Goal: Use online tool/utility: Utilize a website feature to perform a specific function

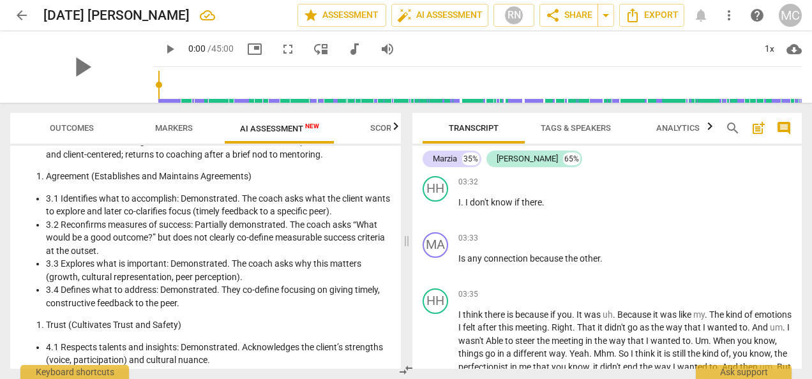
scroll to position [1156, 0]
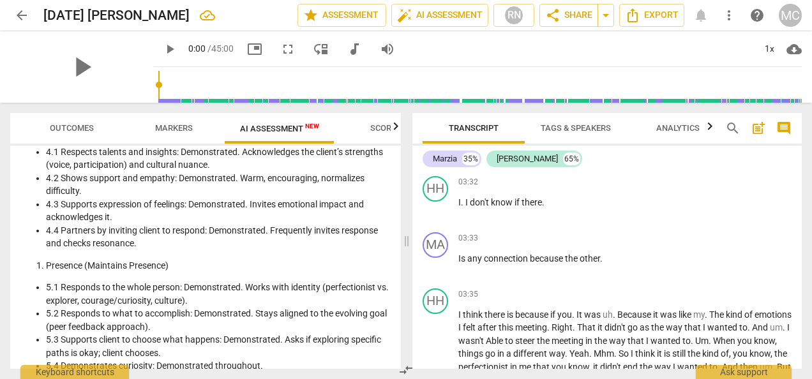
click at [162, 128] on span "Markers" at bounding box center [174, 128] width 38 height 10
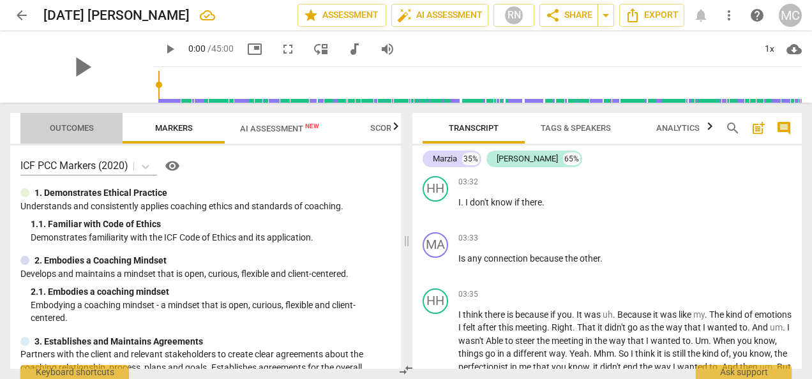
click at [82, 128] on span "Outcomes" at bounding box center [72, 128] width 44 height 10
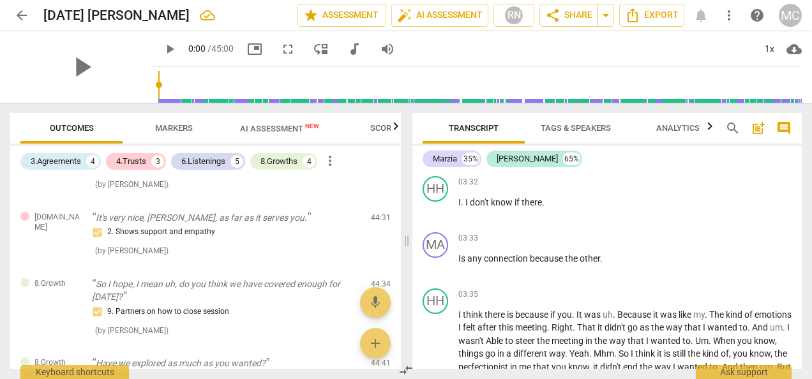
scroll to position [838, 0]
click at [252, 128] on span "AI Assessment New" at bounding box center [279, 129] width 79 height 10
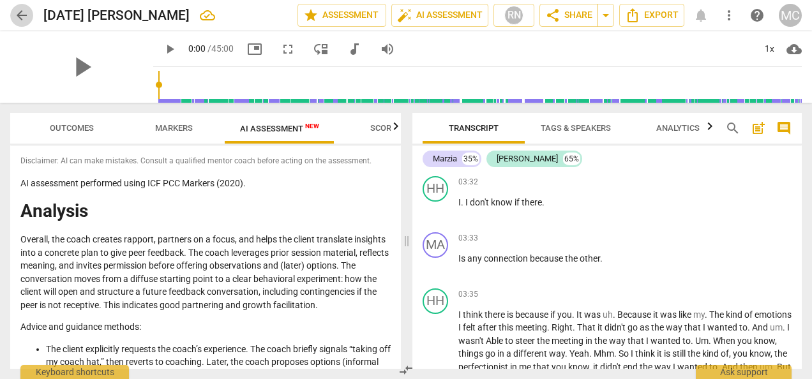
click at [13, 13] on span "arrow_back" at bounding box center [21, 15] width 23 height 15
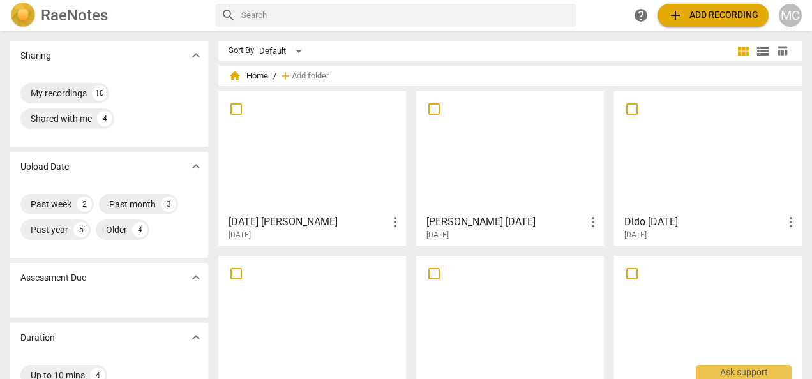
click at [488, 165] on div at bounding box center [510, 152] width 179 height 113
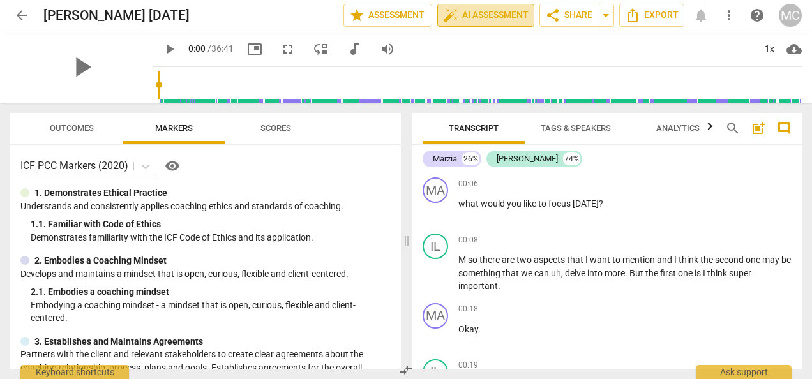
click at [464, 14] on span "auto_fix_high AI Assessment" at bounding box center [486, 15] width 86 height 15
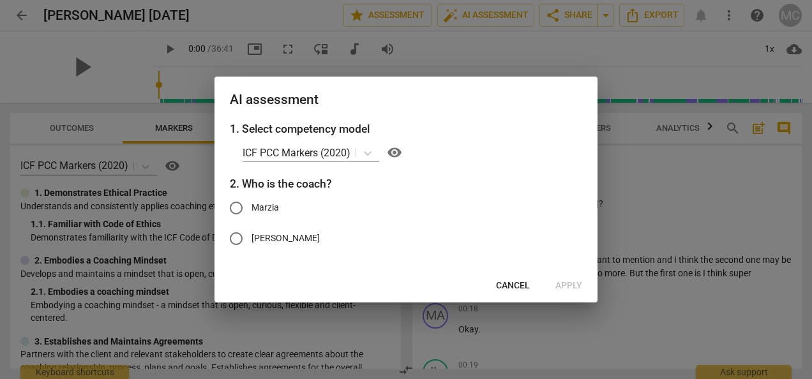
click at [233, 208] on input "Marzia" at bounding box center [236, 208] width 31 height 31
radio input "true"
click at [575, 281] on span "Apply" at bounding box center [568, 286] width 27 height 13
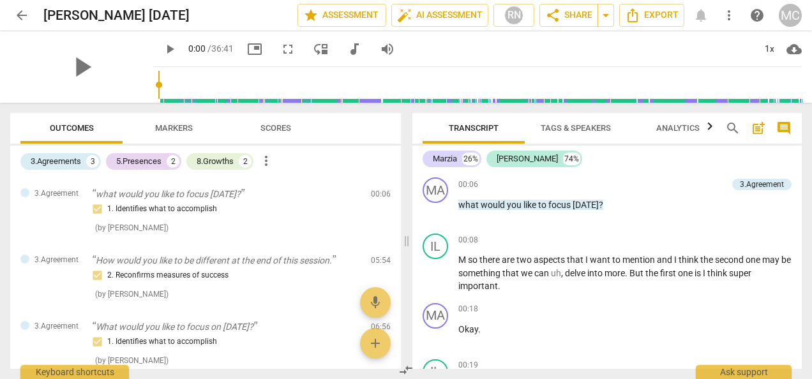
click at [282, 142] on button "Scores" at bounding box center [276, 128] width 102 height 31
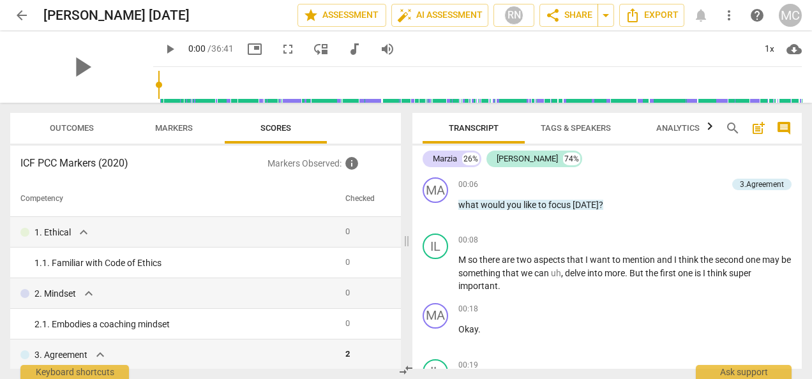
click at [181, 130] on span "Markers" at bounding box center [174, 128] width 38 height 10
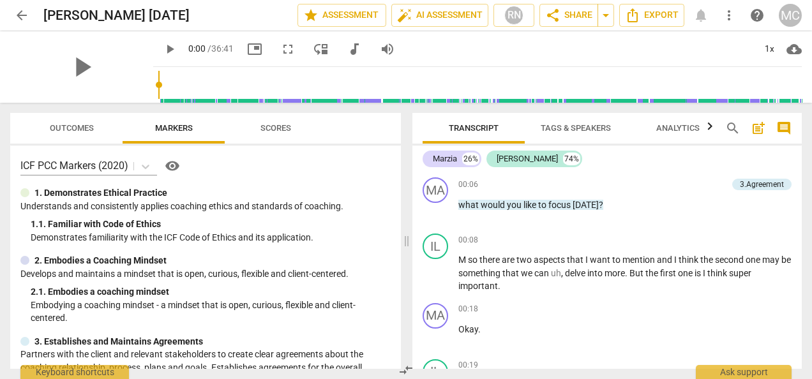
click at [63, 132] on span "Outcomes" at bounding box center [72, 128] width 44 height 10
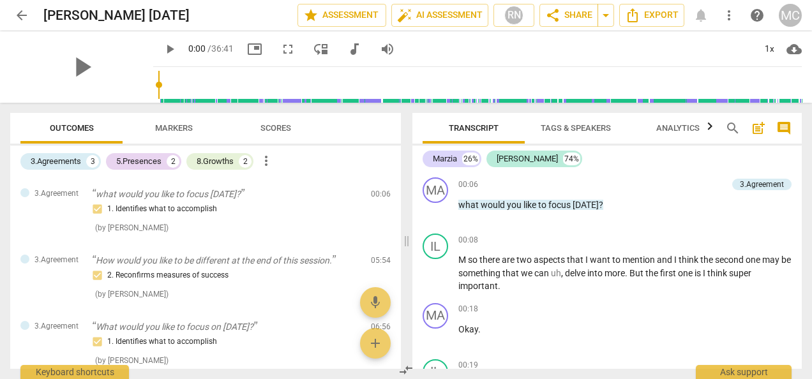
click at [179, 127] on span "Markers" at bounding box center [174, 128] width 38 height 10
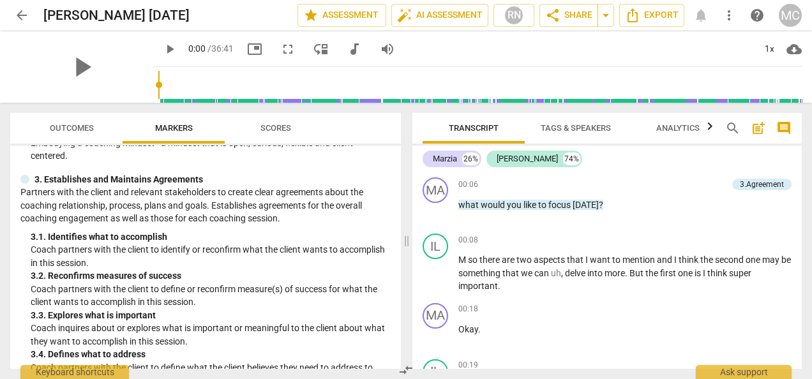
scroll to position [162, 0]
click at [277, 121] on span "Scores" at bounding box center [275, 128] width 61 height 17
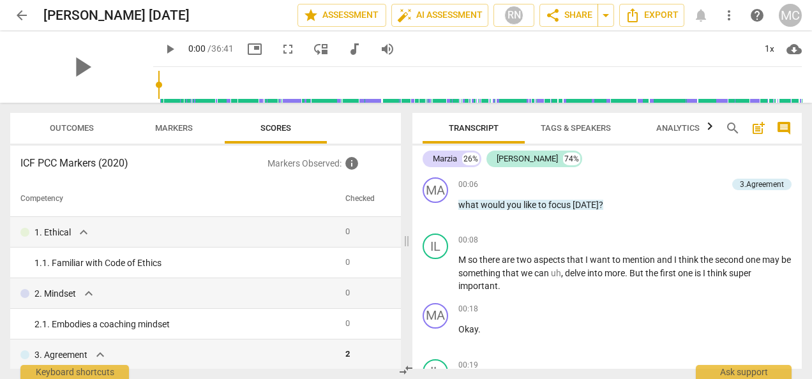
click at [66, 134] on span "Outcomes" at bounding box center [71, 128] width 75 height 17
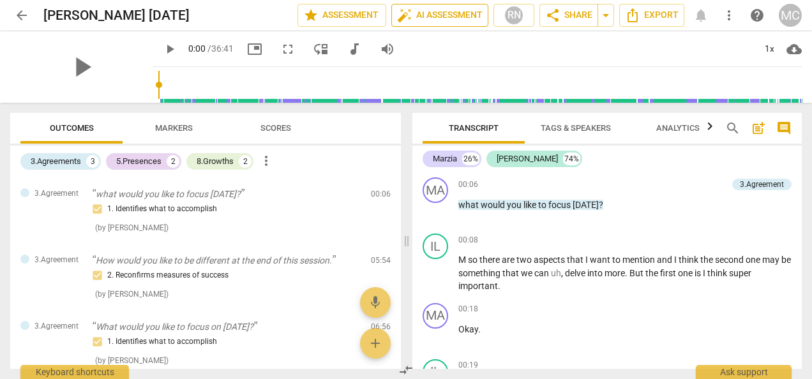
click at [441, 17] on span "auto_fix_high AI Assessment" at bounding box center [440, 15] width 86 height 15
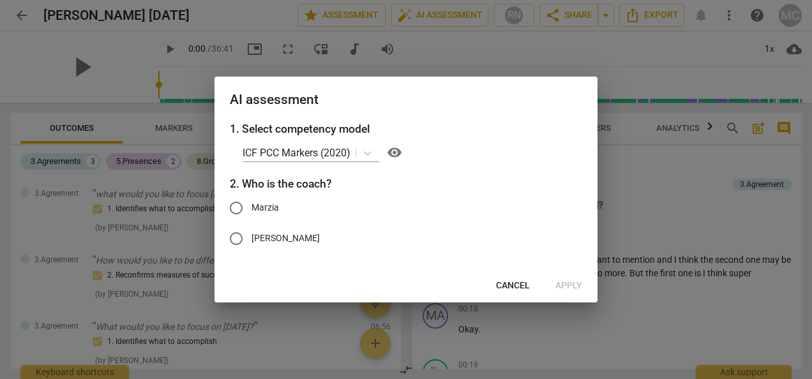
click at [508, 282] on span "Cancel" at bounding box center [513, 286] width 34 height 13
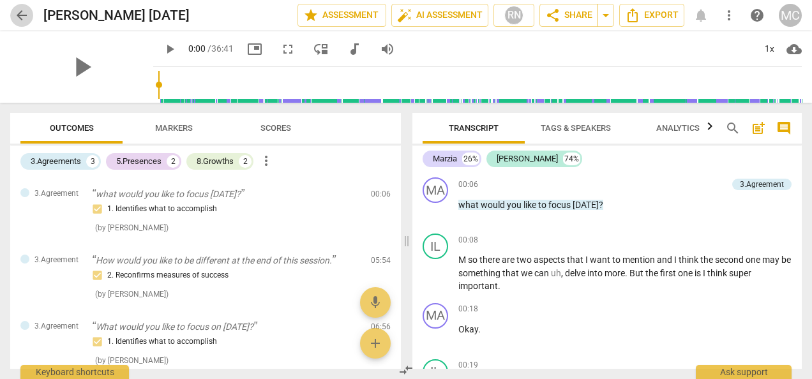
click at [15, 9] on span "arrow_back" at bounding box center [21, 15] width 15 height 15
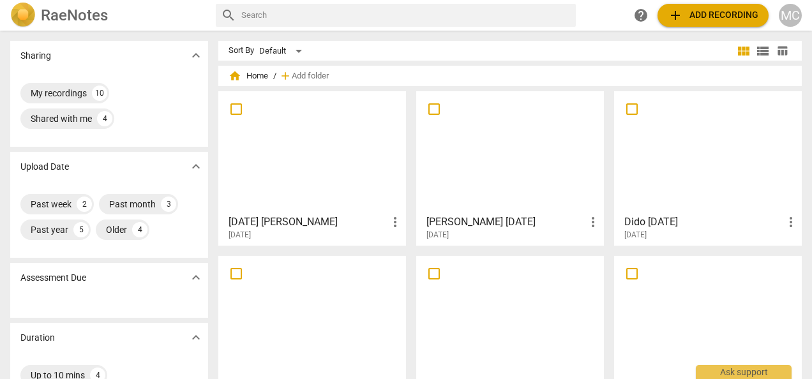
click at [302, 162] on div at bounding box center [312, 152] width 179 height 113
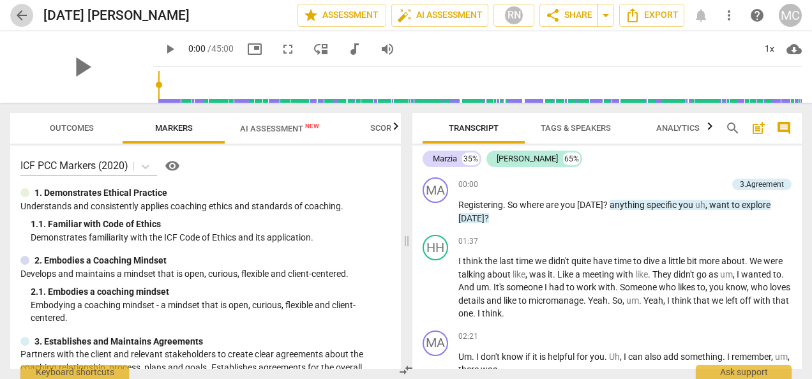
click at [15, 11] on span "arrow_back" at bounding box center [21, 15] width 15 height 15
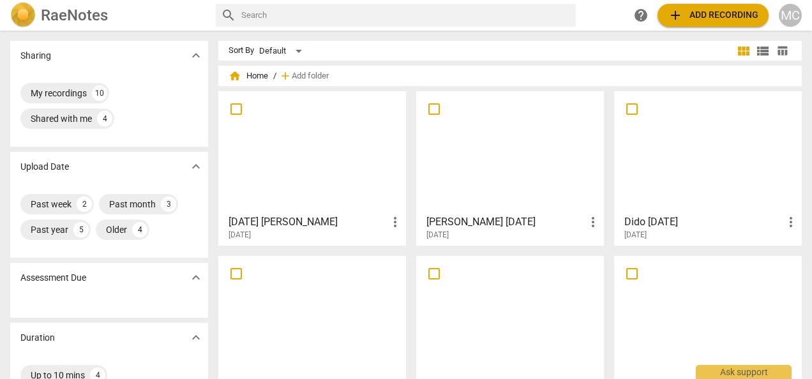
click at [520, 188] on div at bounding box center [510, 152] width 179 height 113
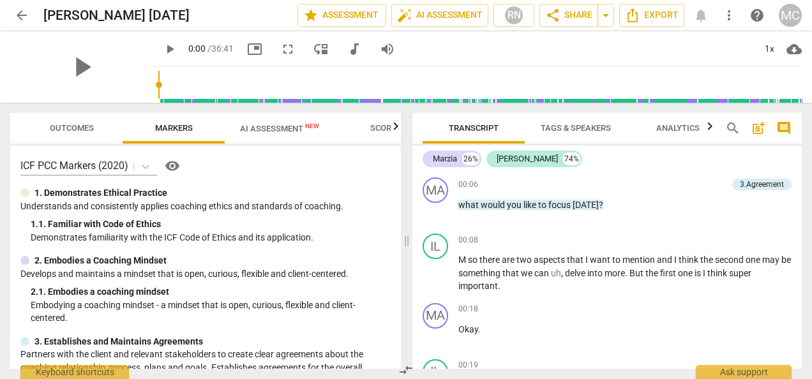
click at [254, 130] on span "AI Assessment New" at bounding box center [279, 129] width 79 height 10
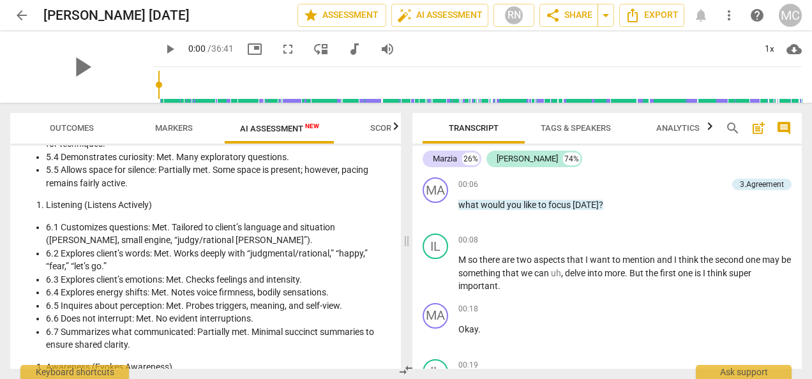
scroll to position [1396, 0]
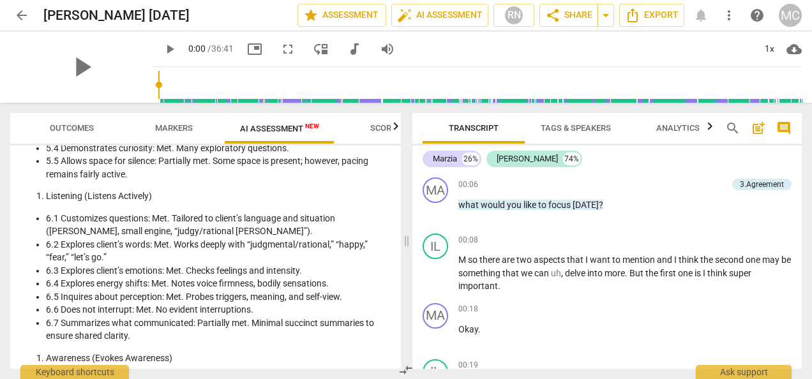
click at [170, 135] on span "Markers" at bounding box center [174, 128] width 68 height 17
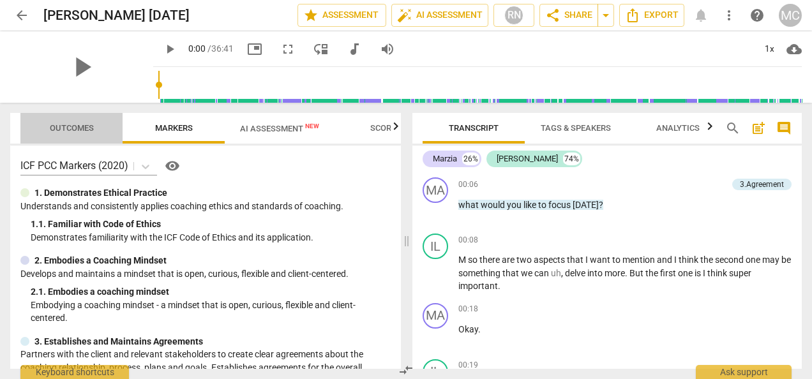
click at [61, 128] on span "Outcomes" at bounding box center [72, 128] width 44 height 10
